Goal: Task Accomplishment & Management: Complete application form

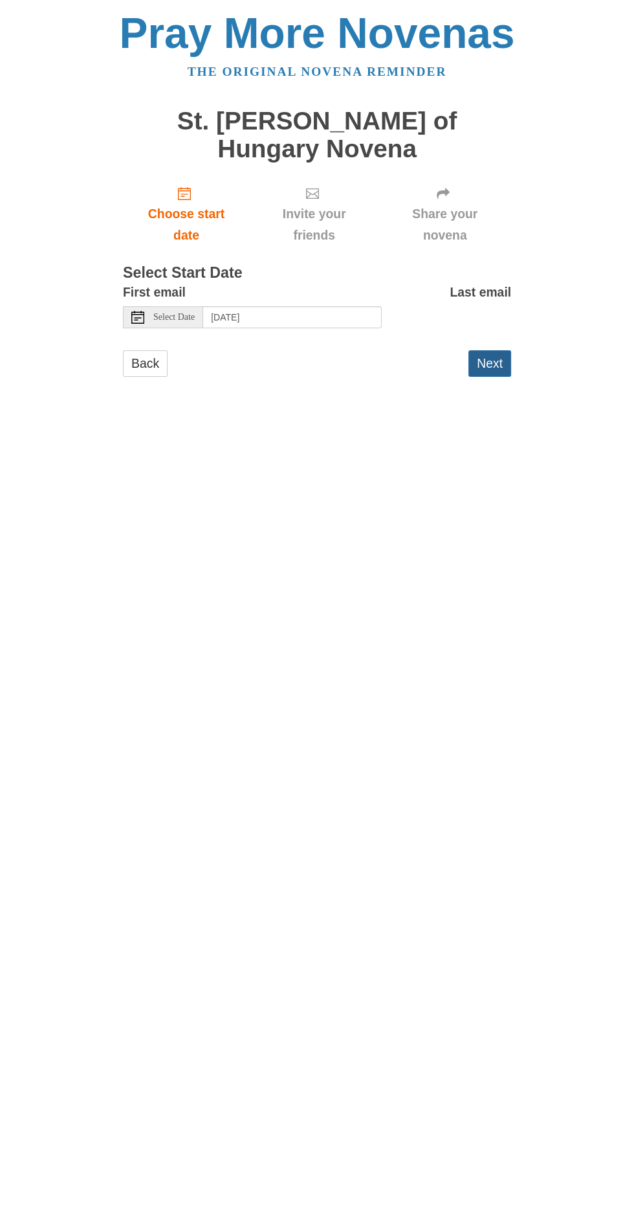
click at [509, 350] on button "Next" at bounding box center [490, 363] width 43 height 27
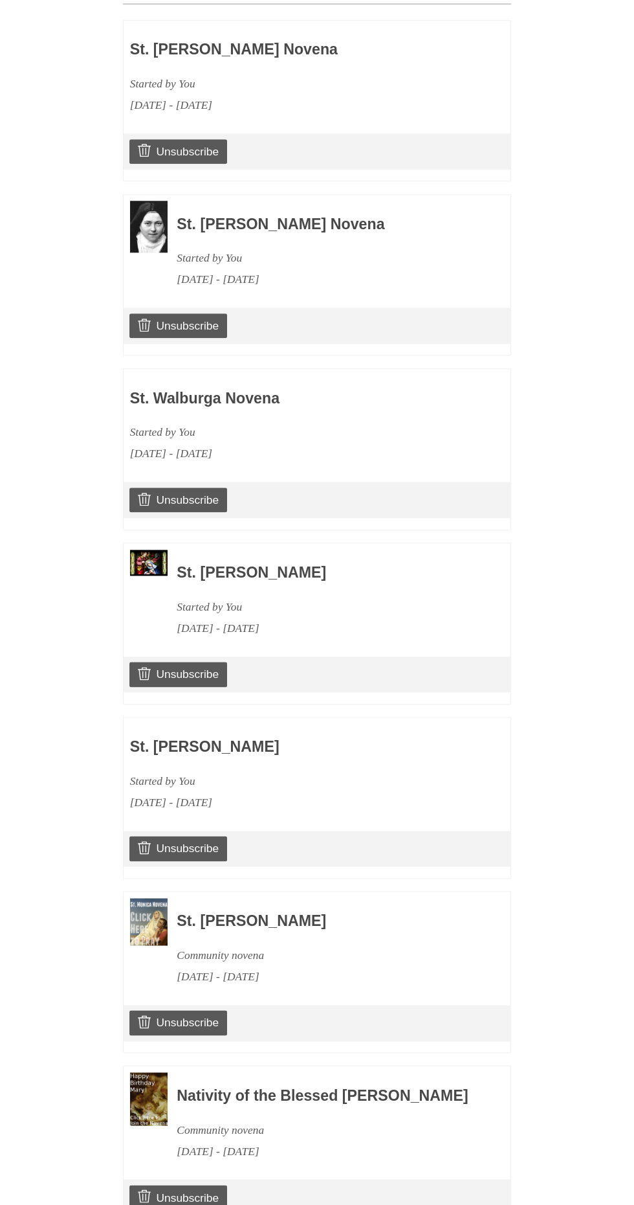
scroll to position [627, 0]
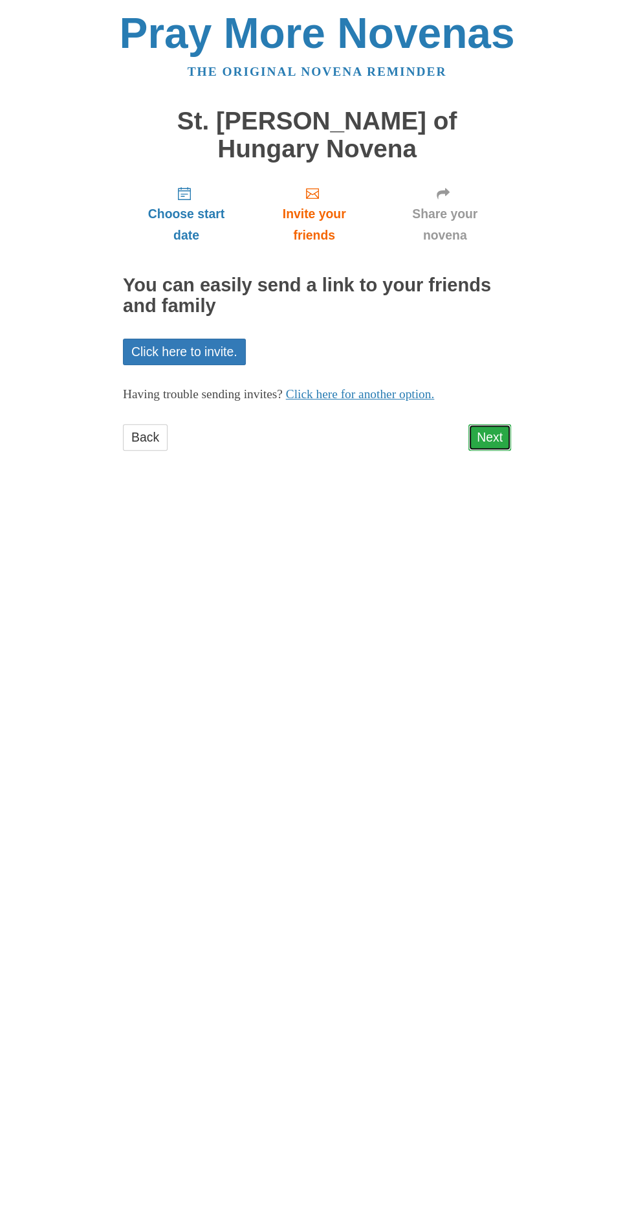
click at [507, 424] on link "Next" at bounding box center [490, 437] width 43 height 27
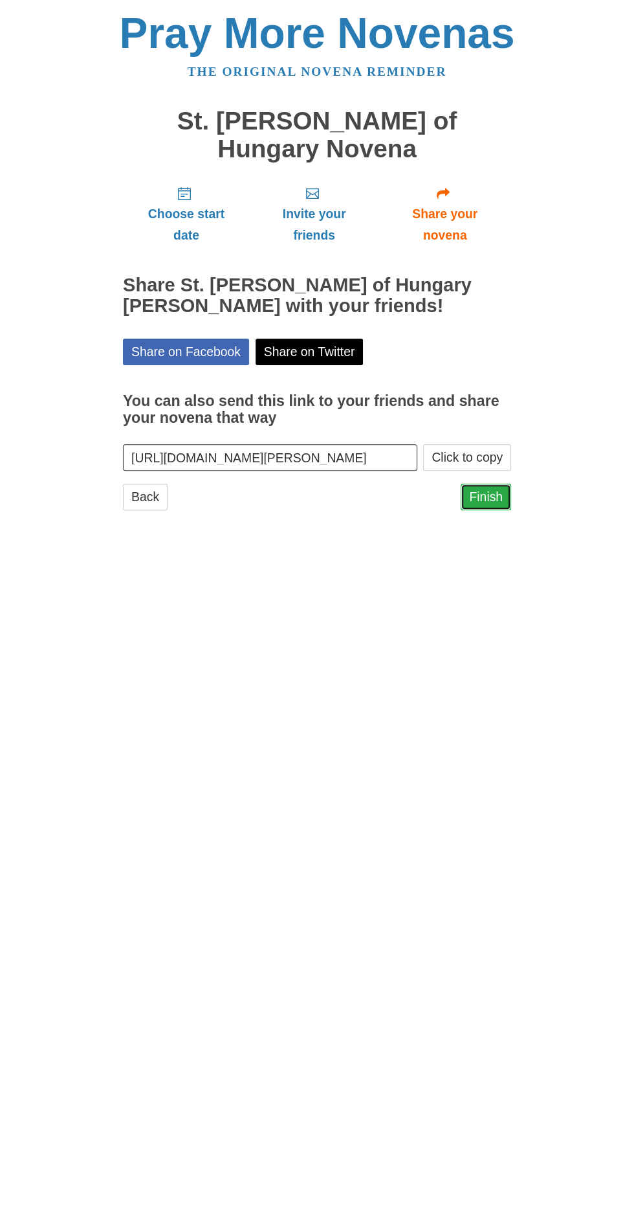
click at [498, 484] on link "Finish" at bounding box center [486, 497] width 50 height 27
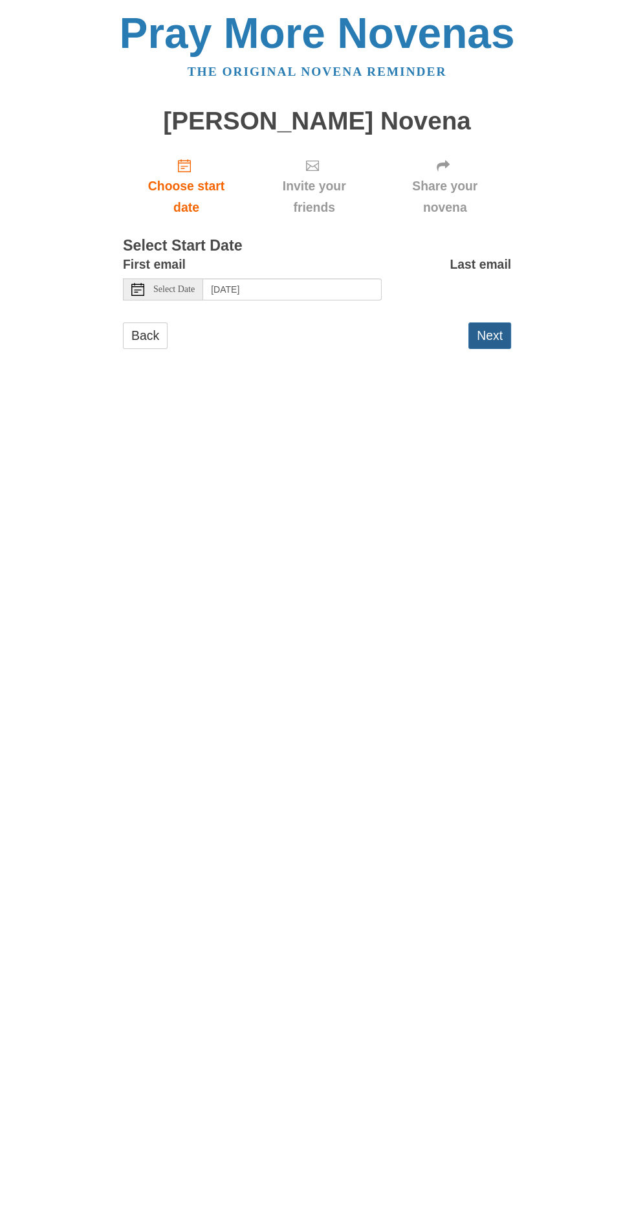
click at [493, 322] on button "Next" at bounding box center [490, 335] width 43 height 27
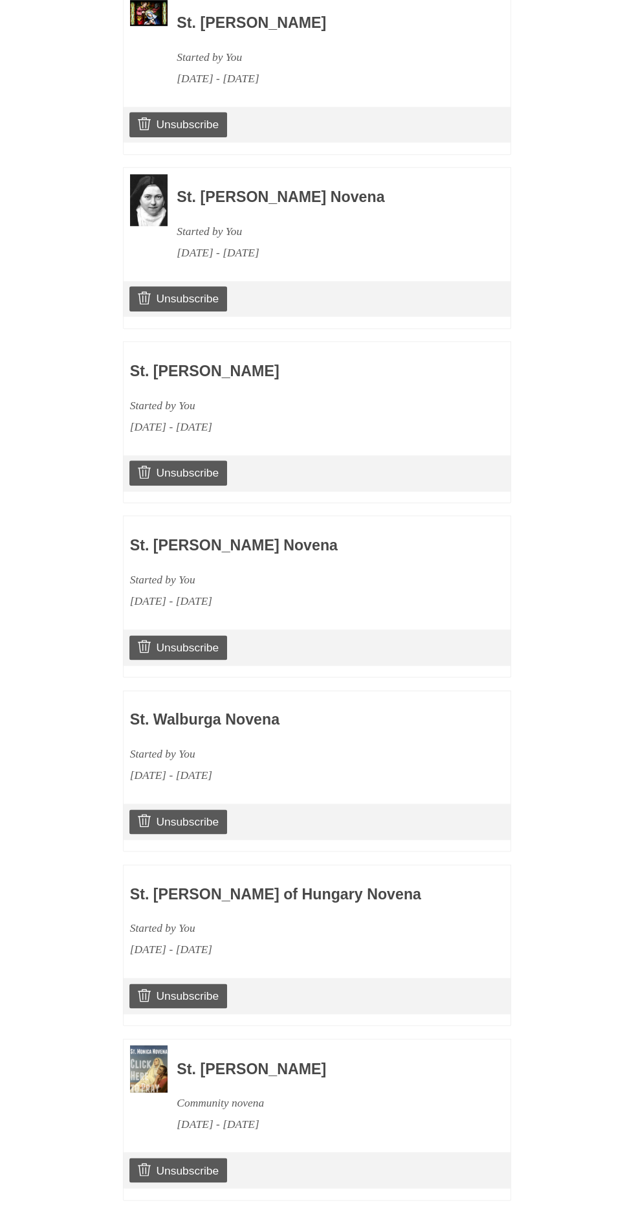
scroll to position [800, 0]
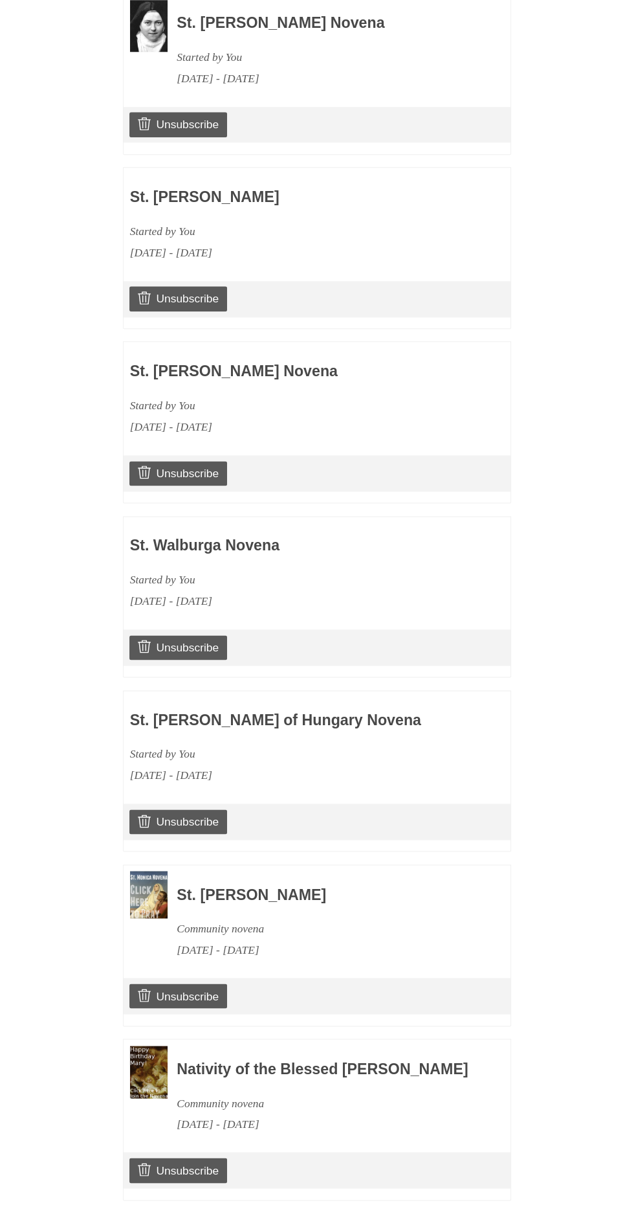
click at [509, 1204] on link "Continue" at bounding box center [478, 1225] width 67 height 27
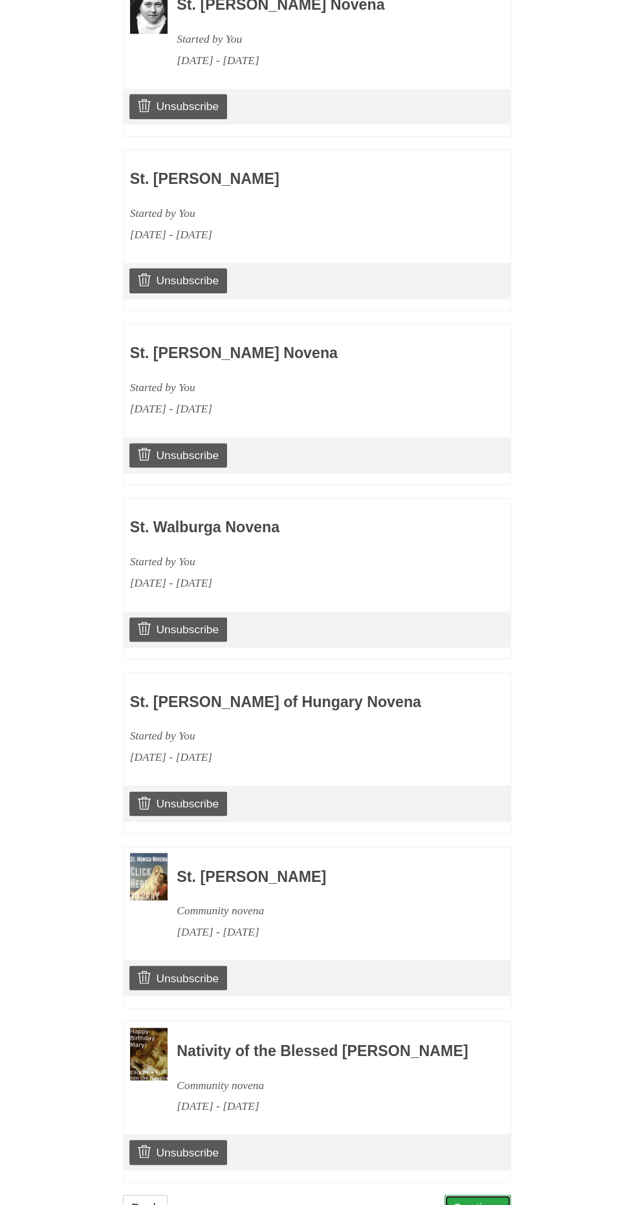
scroll to position [832, 0]
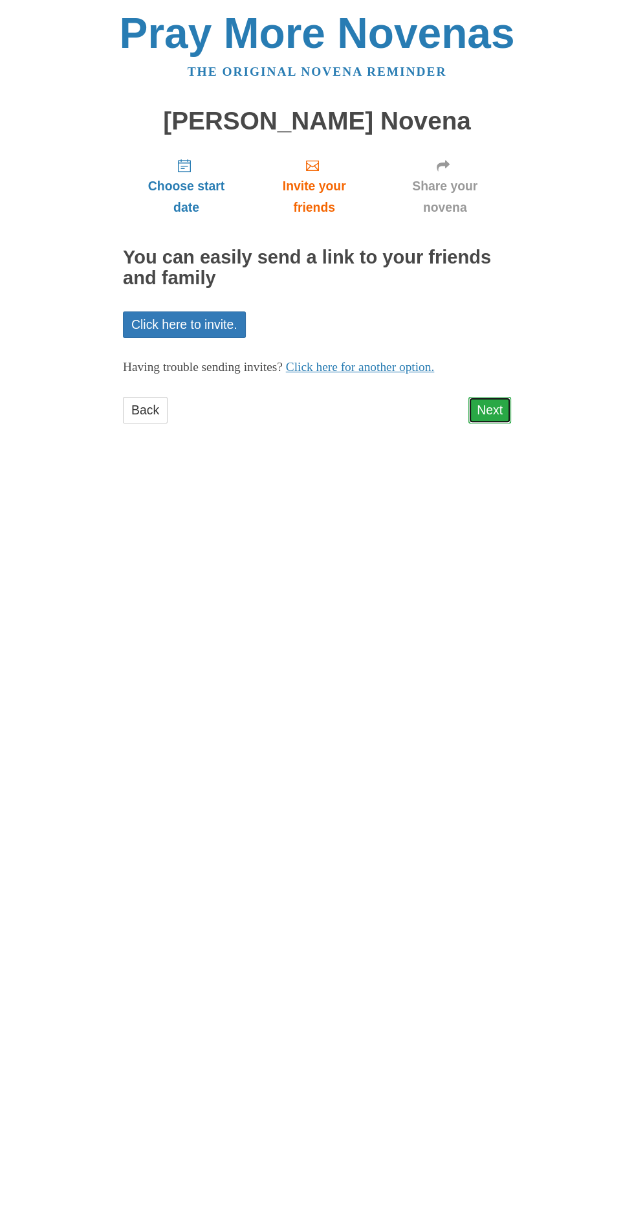
click at [506, 397] on link "Next" at bounding box center [490, 410] width 43 height 27
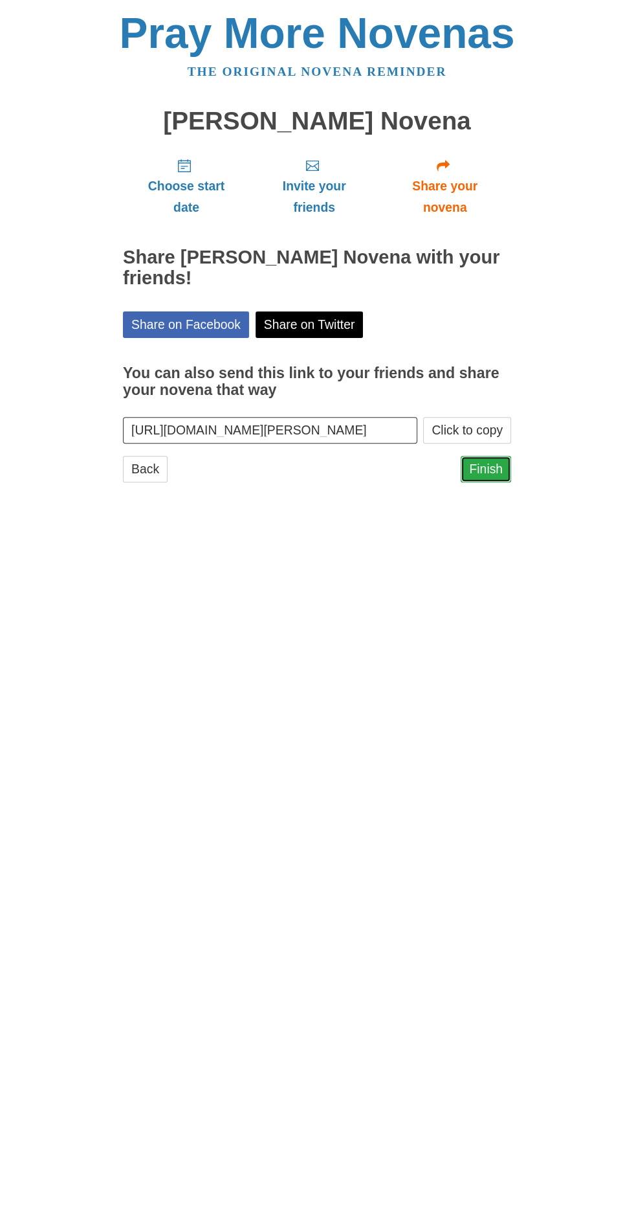
click at [504, 456] on link "Finish" at bounding box center [486, 469] width 50 height 27
